Goal: Task Accomplishment & Management: Manage account settings

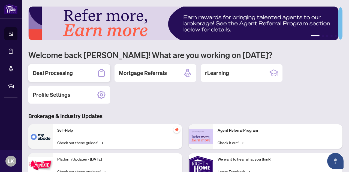
click at [59, 70] on h2 "Deal Processing" at bounding box center [53, 73] width 40 height 8
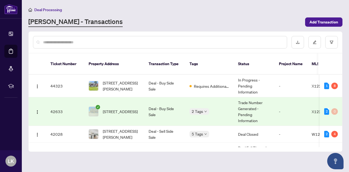
click at [88, 108] on td "[STREET_ADDRESS]" at bounding box center [114, 111] width 60 height 29
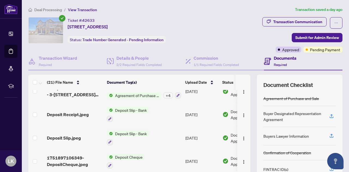
click at [337, 55] on div "Documents Required" at bounding box center [303, 62] width 79 height 18
